Goal: Task Accomplishment & Management: Use online tool/utility

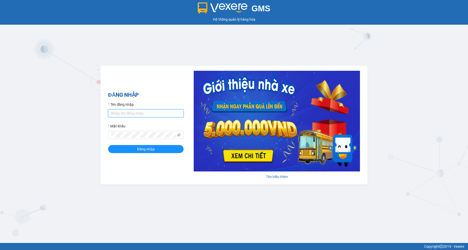
click at [141, 109] on input "Tên đăng nhập" at bounding box center [145, 113] width 75 height 8
type input "tanlt.longvanlimo"
click at [108, 145] on button "Đăng nhập" at bounding box center [145, 149] width 75 height 8
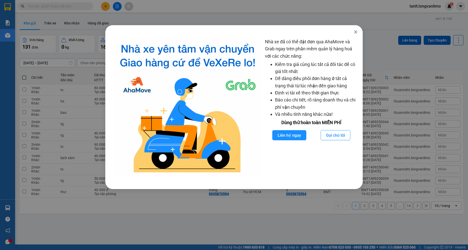
click at [356, 32] on icon "close" at bounding box center [355, 32] width 4 height 4
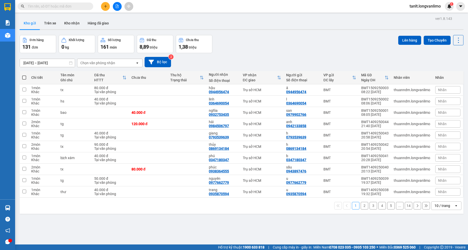
click at [330, 61] on div "[DATE] – [DATE] Press the down arrow key to interact with the calendar and sele…" at bounding box center [241, 62] width 443 height 10
click at [261, 43] on div "Đơn hàng 131 đơn [PERSON_NAME] 0 kg Số [PERSON_NAME] 161 món Đã thu 8,89 [PERSO…" at bounding box center [241, 44] width 443 height 18
click at [297, 52] on div "Đơn hàng 131 đơn [PERSON_NAME] 0 kg Số [PERSON_NAME] 161 món Đã thu 8,89 [PERSO…" at bounding box center [241, 44] width 443 height 18
click at [253, 38] on div "Đơn hàng 131 đơn [PERSON_NAME] 0 kg Số [PERSON_NAME] 161 món Đã thu 8,89 [PERSO…" at bounding box center [241, 44] width 443 height 18
click at [64, 24] on button "Kho nhận" at bounding box center [71, 23] width 23 height 12
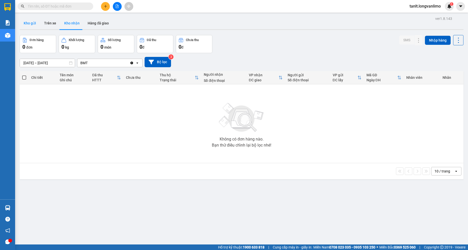
click at [34, 23] on button "Kho gửi" at bounding box center [30, 23] width 20 height 12
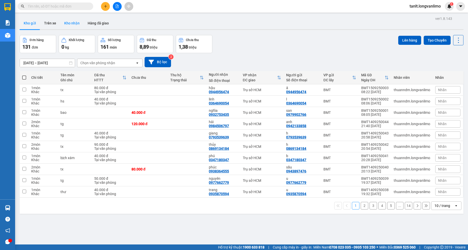
click at [67, 22] on button "Kho nhận" at bounding box center [71, 23] width 23 height 12
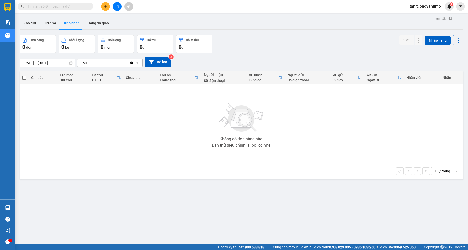
click at [137, 64] on icon "open" at bounding box center [137, 63] width 4 height 4
click at [342, 27] on div "Kho gửi Trên xe Kho nhận Hàng đã giao" at bounding box center [241, 23] width 443 height 13
click at [34, 25] on button "Kho gửi" at bounding box center [30, 23] width 20 height 12
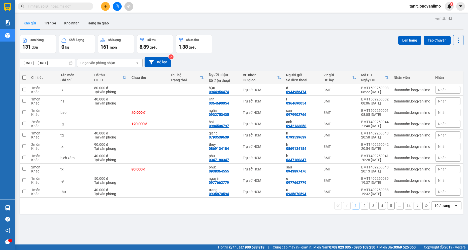
click at [262, 42] on div "Đơn hàng 131 đơn Khối lượng 0 kg Số lượng 161 món Đã thu 8,89 triệu Chưa thu 1,…" at bounding box center [241, 44] width 443 height 18
